Goal: Transaction & Acquisition: Subscribe to service/newsletter

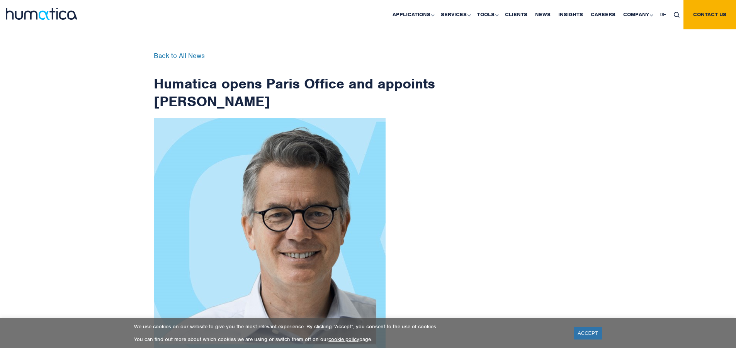
scroll to position [1232, 0]
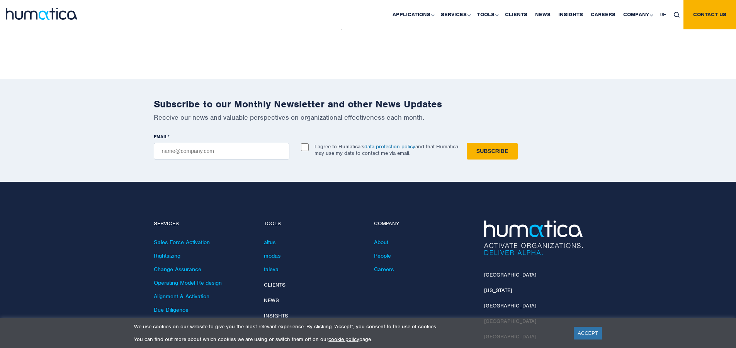
checkbox input "true"
type input "[EMAIL_ADDRESS][DOMAIN_NAME]"
click at [466, 143] on input "Subscribe" at bounding box center [491, 151] width 51 height 17
